Goal: Complete application form

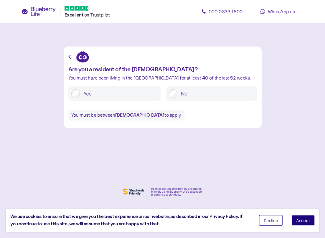
click at [108, 95] on label "Yes" at bounding box center [119, 93] width 78 height 9
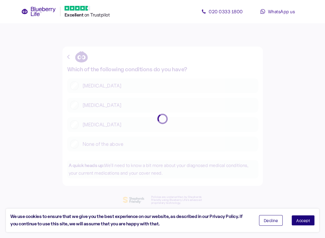
scroll to position [11, 0]
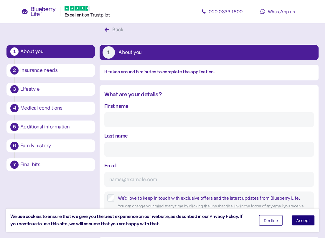
click at [150, 119] on input "First name" at bounding box center [209, 119] width 210 height 15
type input "Sevda"
type input "[PERSON_NAME]"
type input "[EMAIL_ADDRESS][DOMAIN_NAME]"
type input "**********"
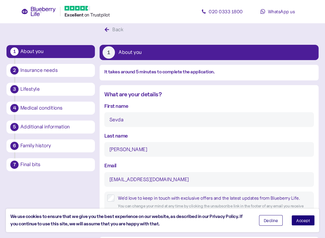
type input "******"
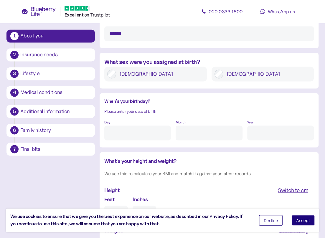
scroll to position [430, 0]
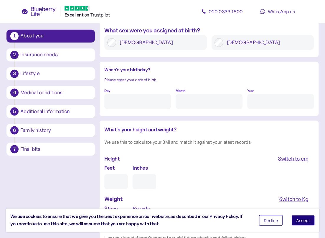
click at [135, 93] on div "Day" at bounding box center [137, 97] width 67 height 23
click at [137, 102] on input "Day" at bounding box center [137, 101] width 67 height 15
